Goal: Task Accomplishment & Management: Manage account settings

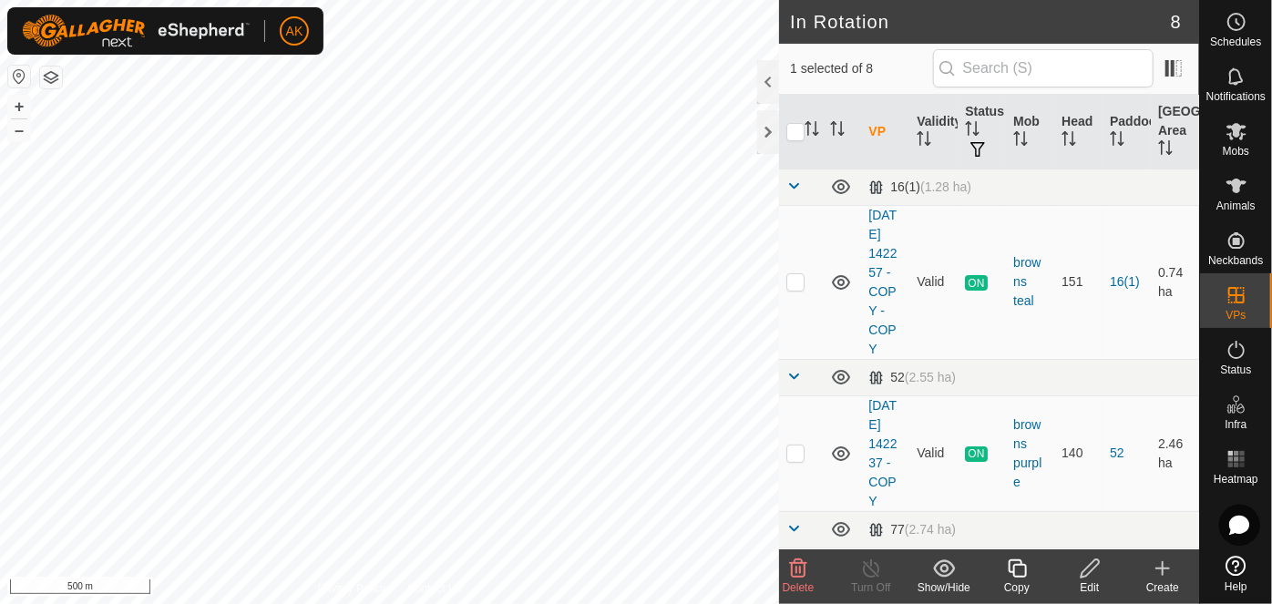
click at [800, 570] on icon at bounding box center [798, 569] width 17 height 18
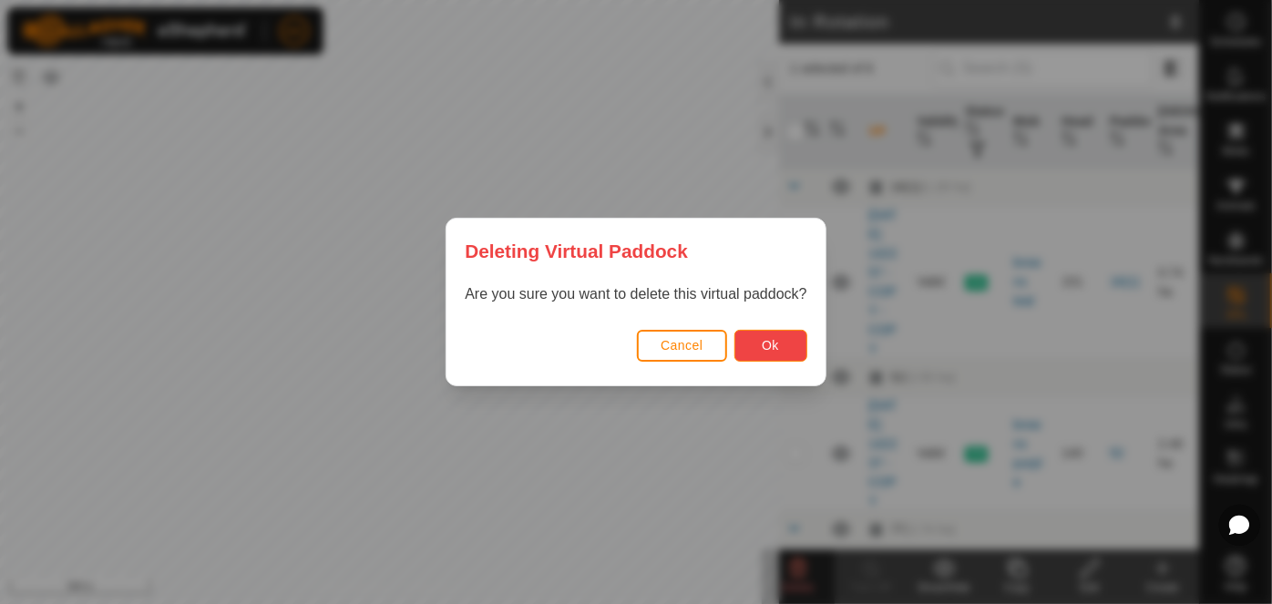
click at [764, 337] on button "Ok" at bounding box center [771, 346] width 73 height 32
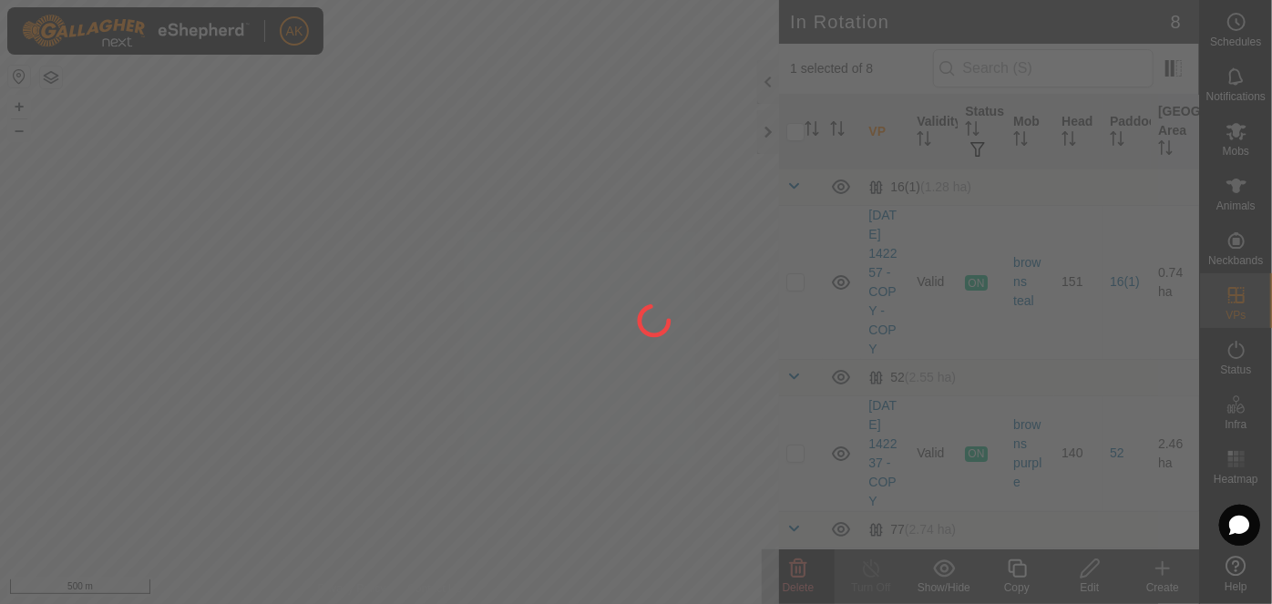
checkbox input "false"
